Goal: Use online tool/utility: Utilize a website feature to perform a specific function

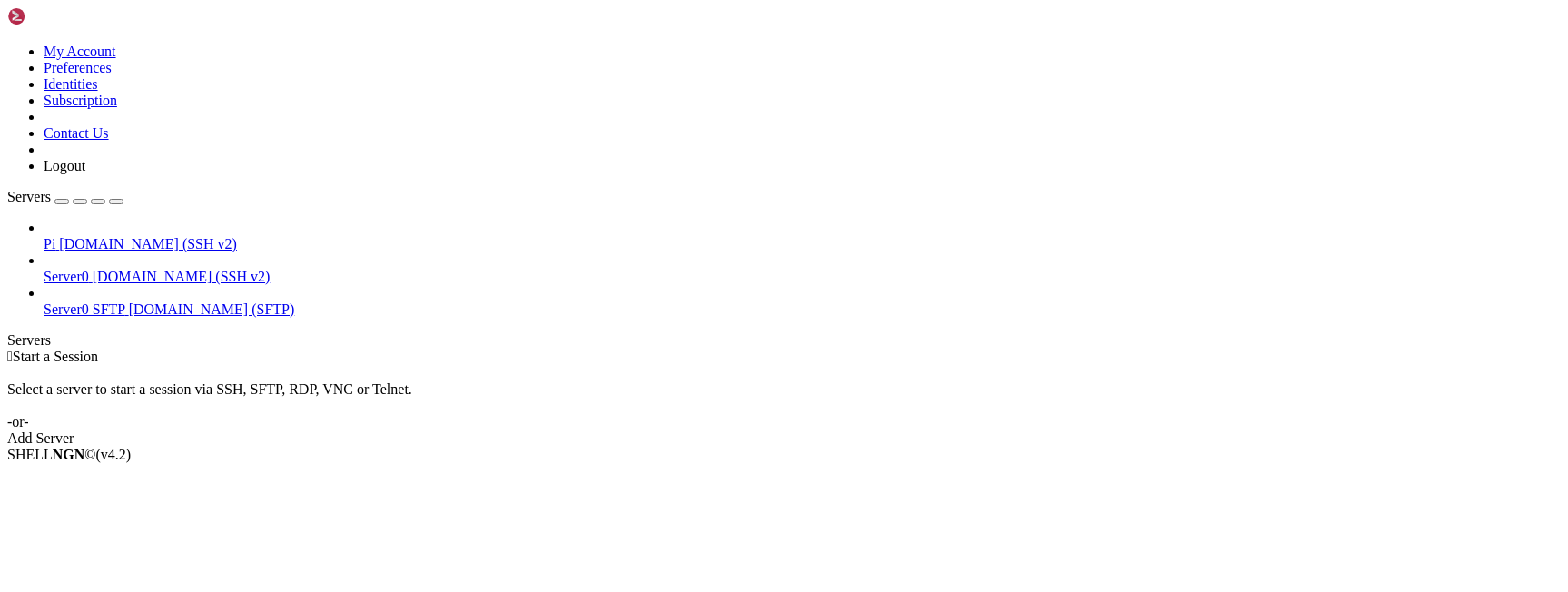
click at [128, 237] on span "[DOMAIN_NAME] (SSH v2)" at bounding box center [148, 244] width 178 height 15
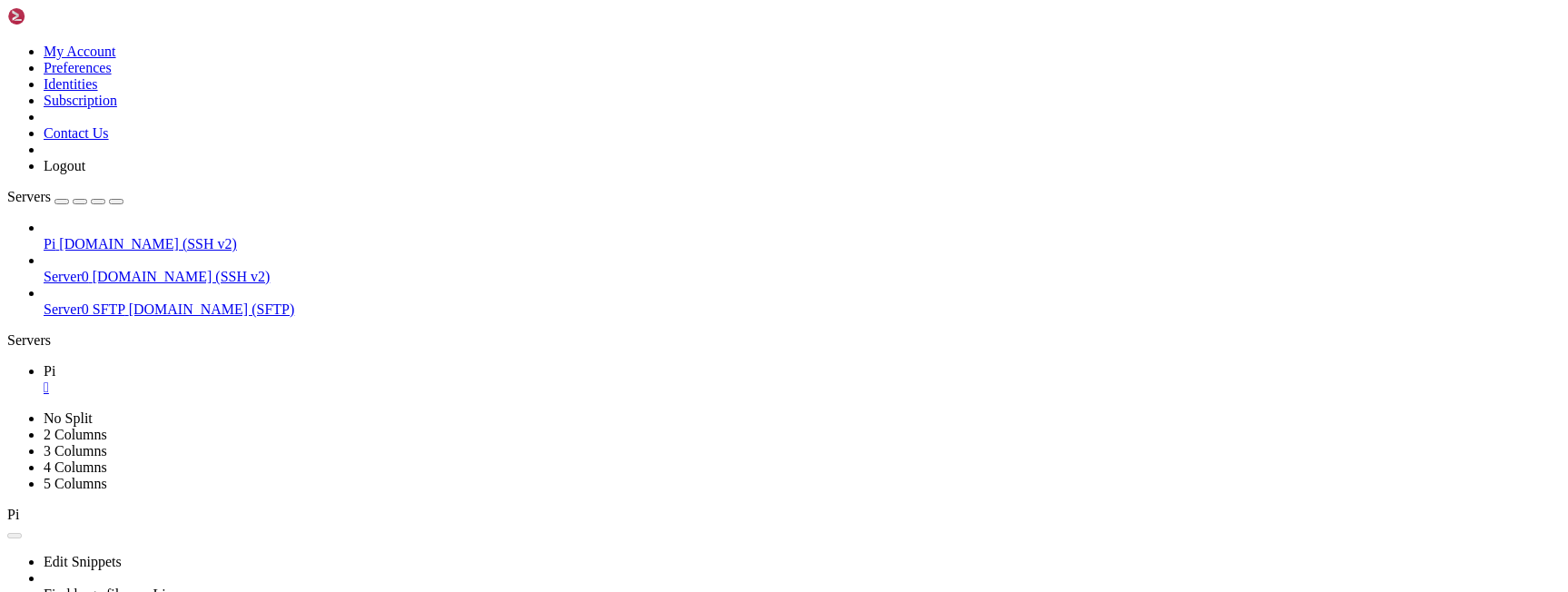
click at [116, 202] on icon "button" at bounding box center [116, 202] width 0 height 0
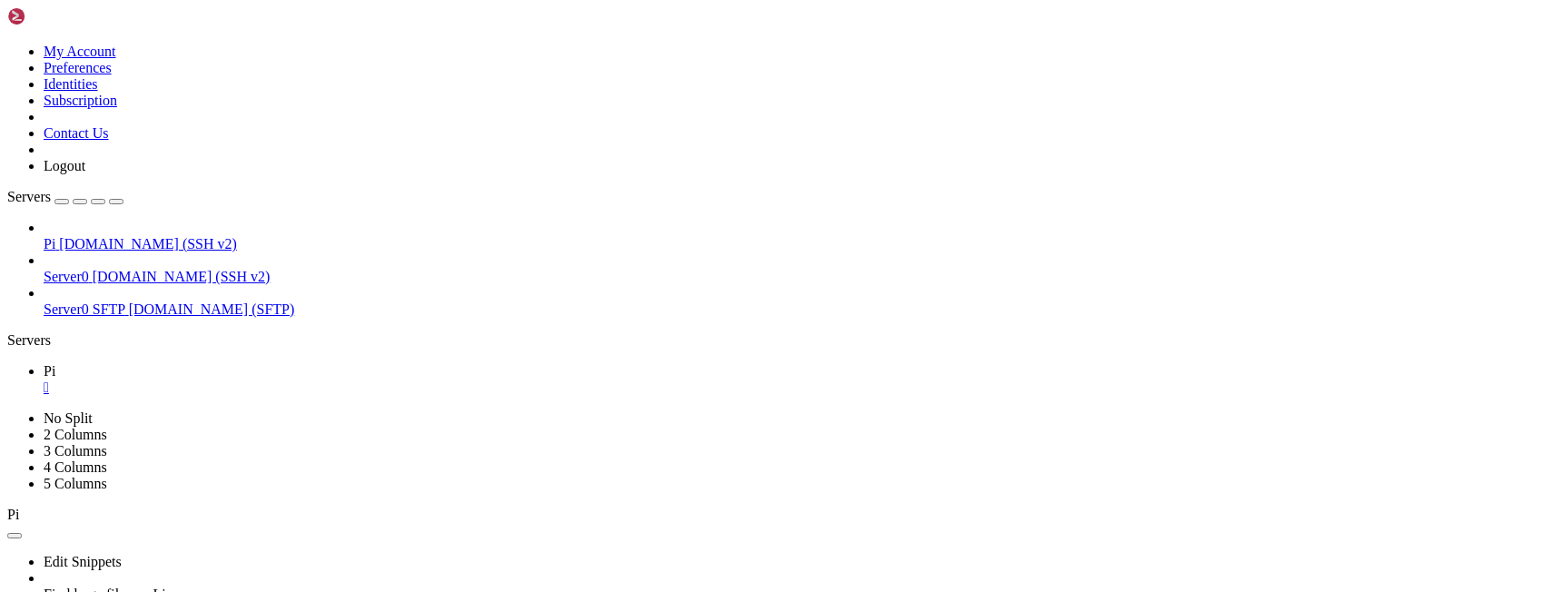
scroll to position [6479, 0]
